Goal: Information Seeking & Learning: Understand process/instructions

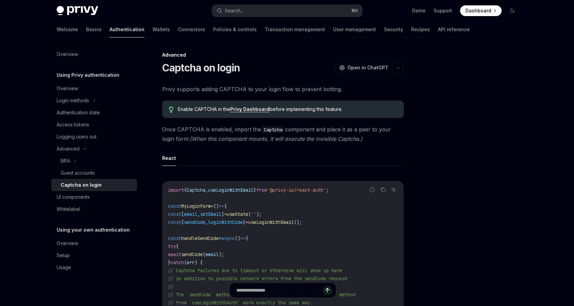
scroll to position [132, 0]
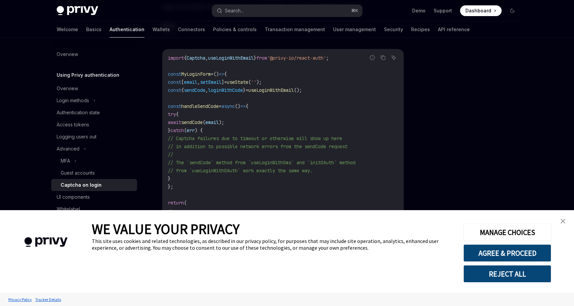
type textarea "*"
click at [485, 252] on button "AGREE & PROCEED" at bounding box center [508, 252] width 88 height 17
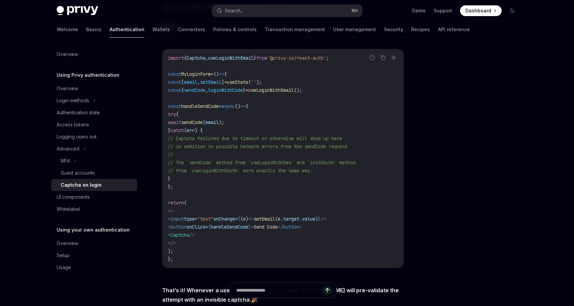
scroll to position [221, 0]
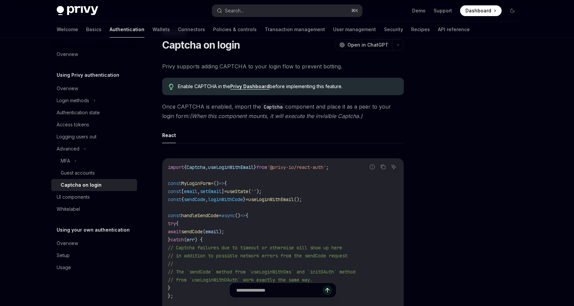
scroll to position [64, 0]
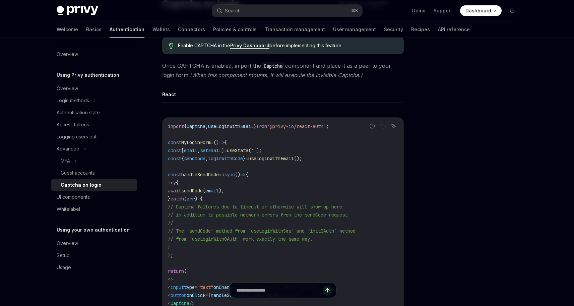
click at [385, 90] on ul "React" at bounding box center [283, 95] width 242 height 16
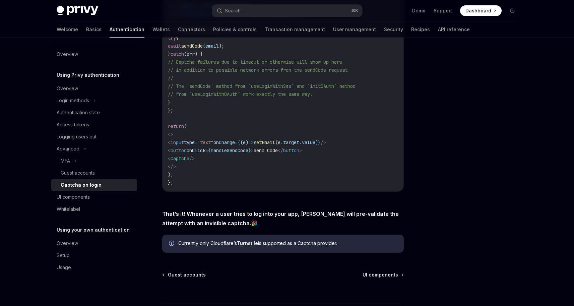
scroll to position [264, 0]
